Goal: Information Seeking & Learning: Compare options

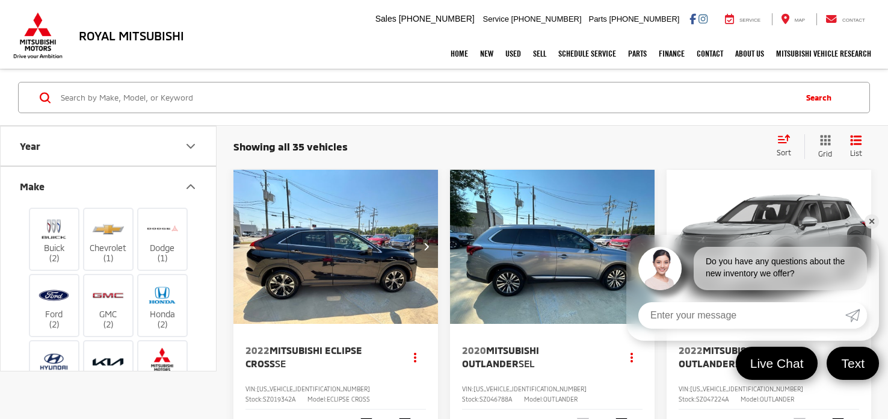
scroll to position [313, 0]
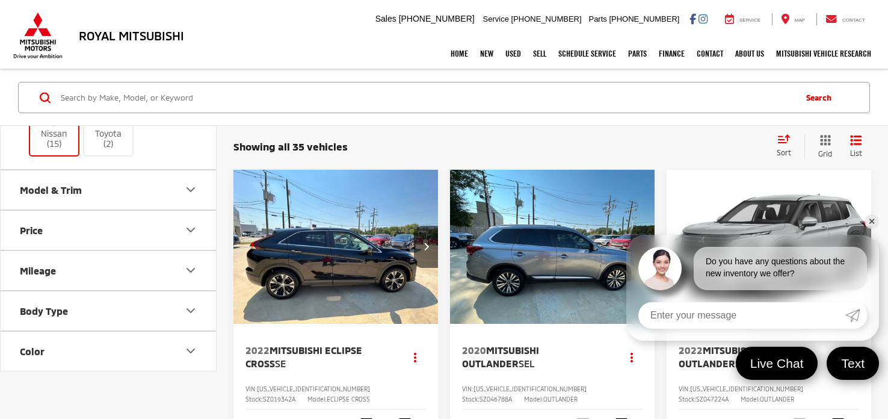
click at [186, 185] on icon "Model & Trim" at bounding box center [191, 189] width 14 height 14
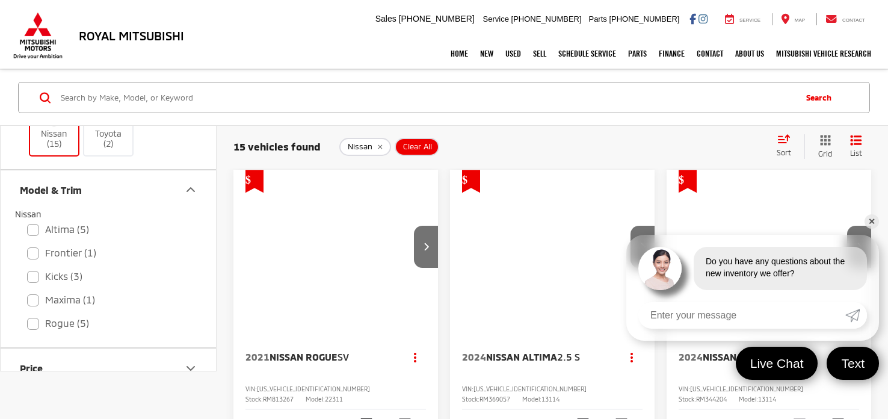
scroll to position [0, 0]
click at [37, 227] on label "Altima (5)" at bounding box center [108, 229] width 162 height 21
click at [28, 222] on input "Altima (5)" at bounding box center [27, 221] width 1 height 1
checkbox input "true"
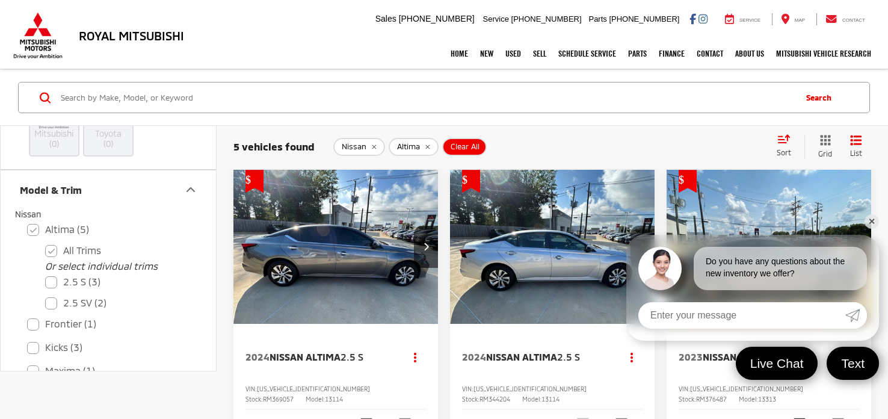
click at [874, 224] on link "✕" at bounding box center [872, 221] width 14 height 14
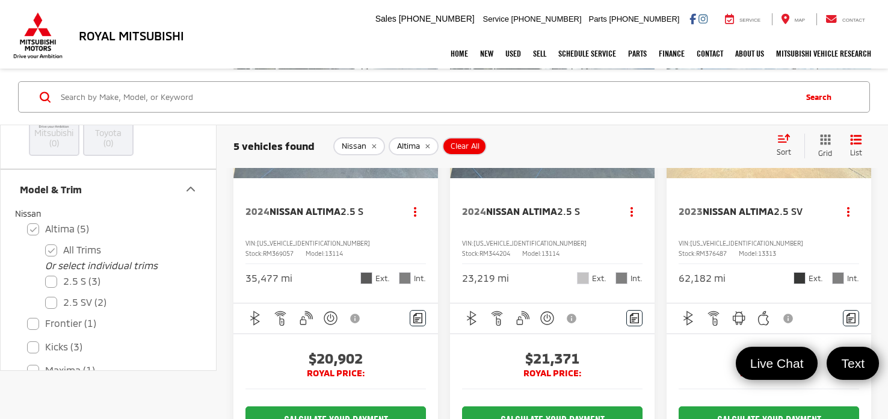
scroll to position [132, 0]
